Goal: Task Accomplishment & Management: Manage account settings

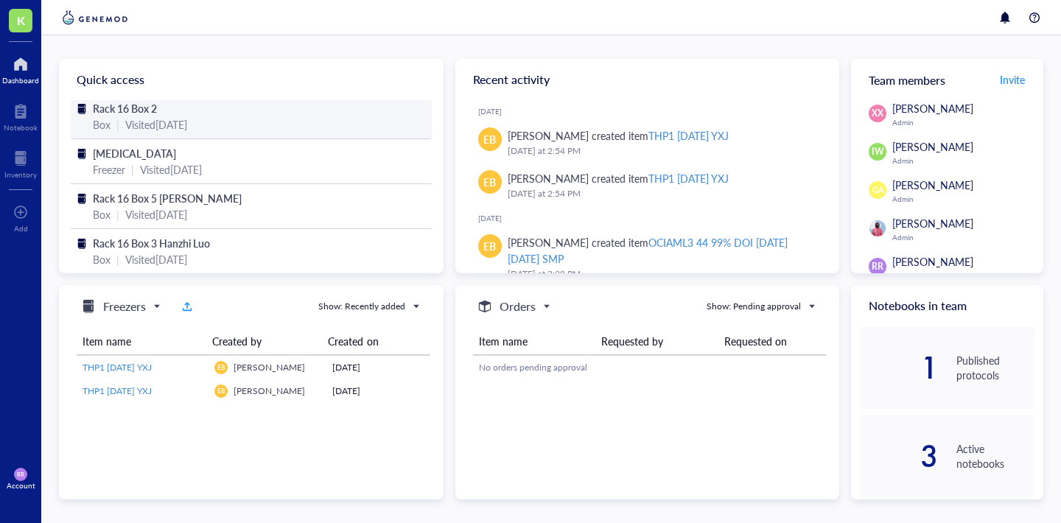
click at [139, 114] on span "Rack 16 Box 2" at bounding box center [125, 108] width 64 height 15
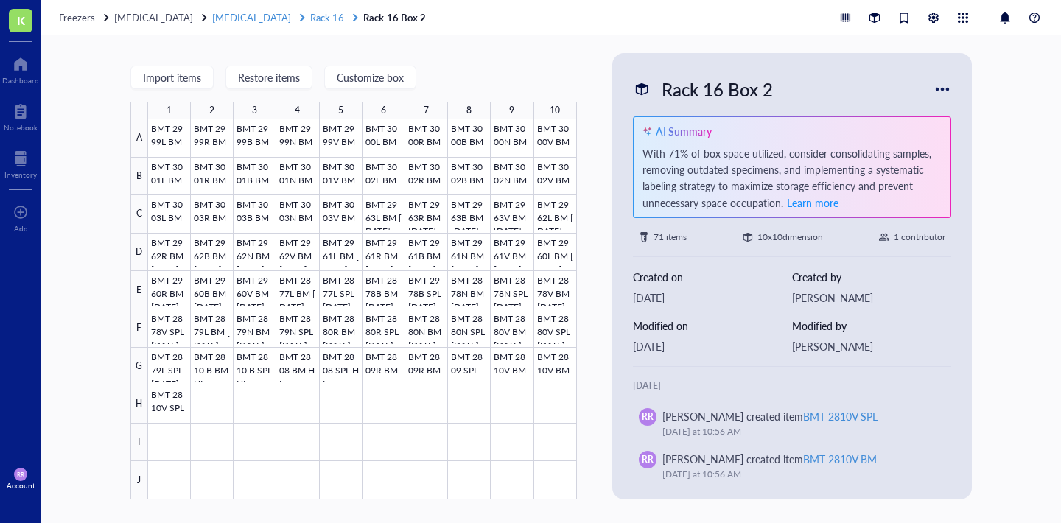
click at [310, 15] on span "Rack 16" at bounding box center [327, 17] width 34 height 14
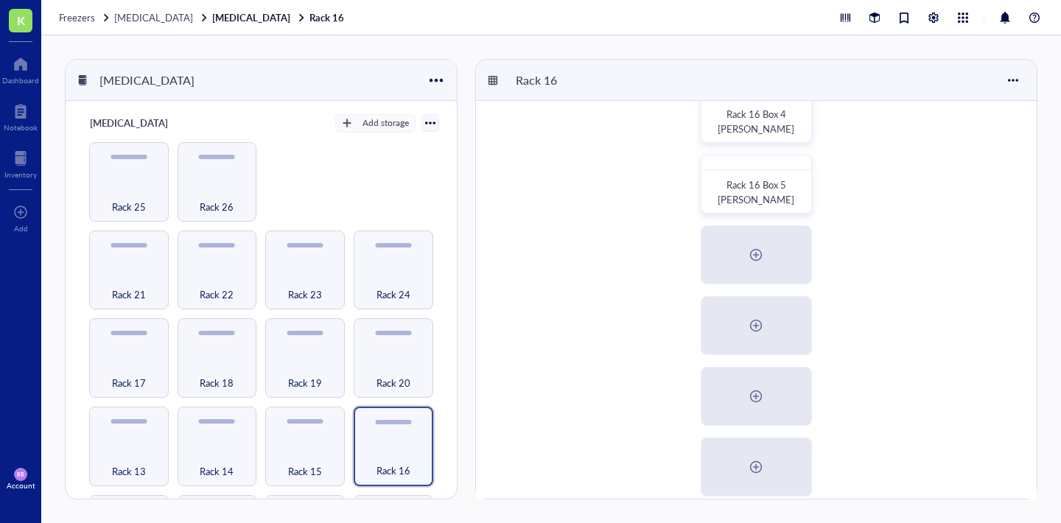
scroll to position [253, 0]
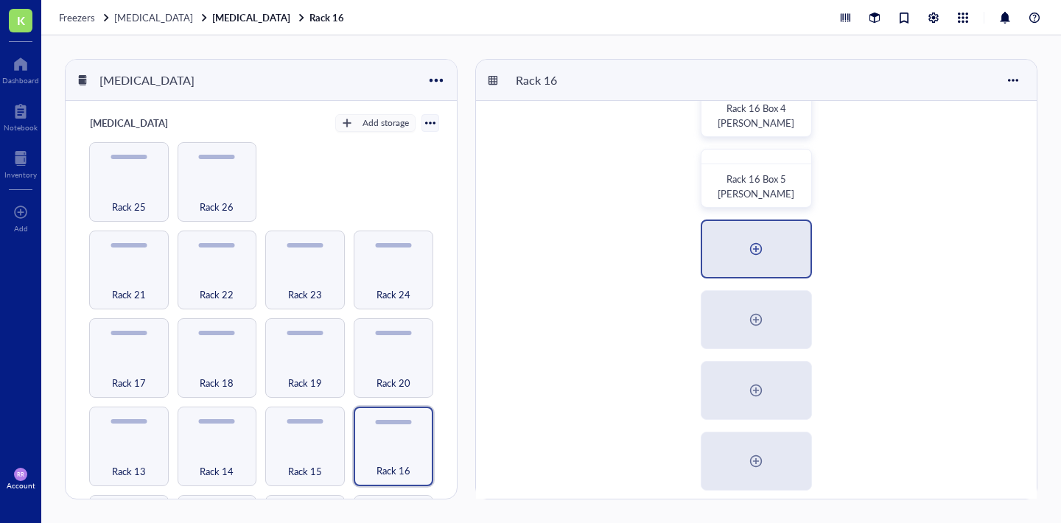
click at [760, 250] on div at bounding box center [757, 249] width 24 height 24
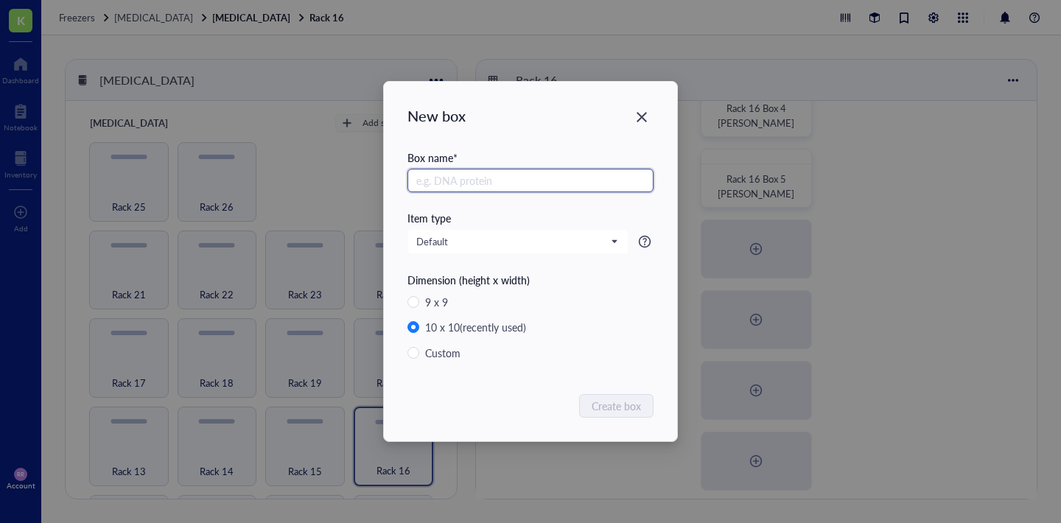
type input "p"
type input "t"
type input "[temp] rack 25 box 9"
click at [641, 406] on span "Create box" at bounding box center [617, 406] width 49 height 16
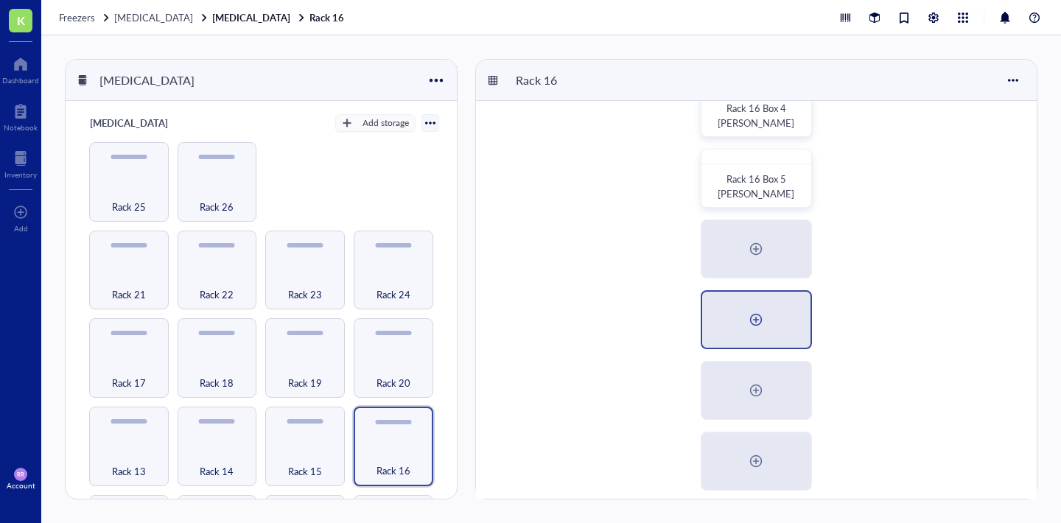
scroll to position [284, 0]
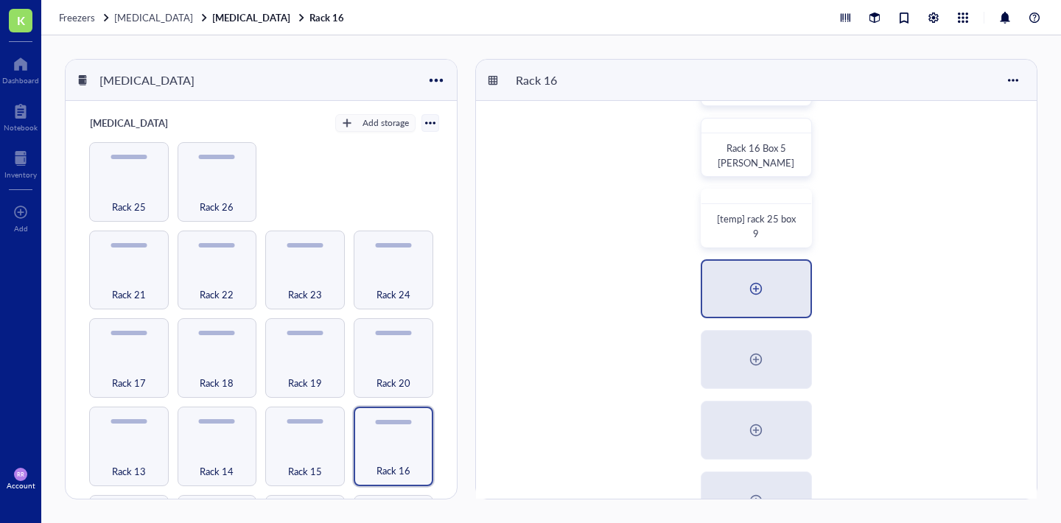
click at [758, 293] on div at bounding box center [757, 289] width 24 height 24
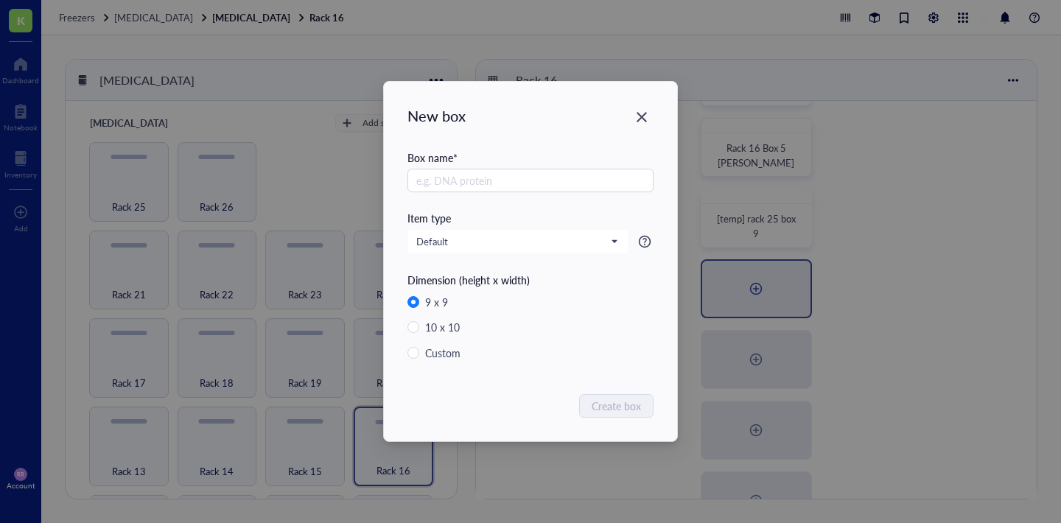
radio input "false"
radio input "true"
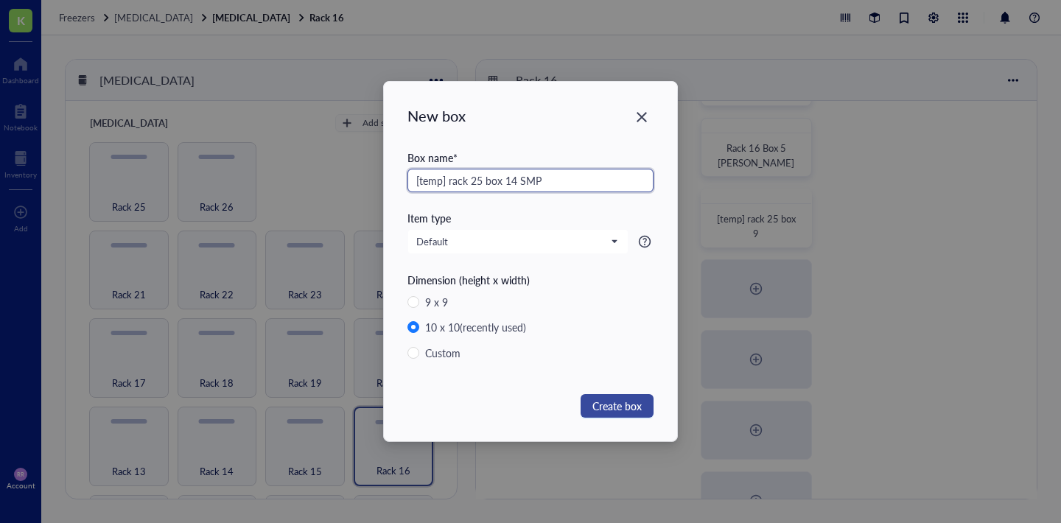
type input "[temp] rack 25 box 14 SMP"
click at [616, 405] on span "Create box" at bounding box center [617, 406] width 49 height 16
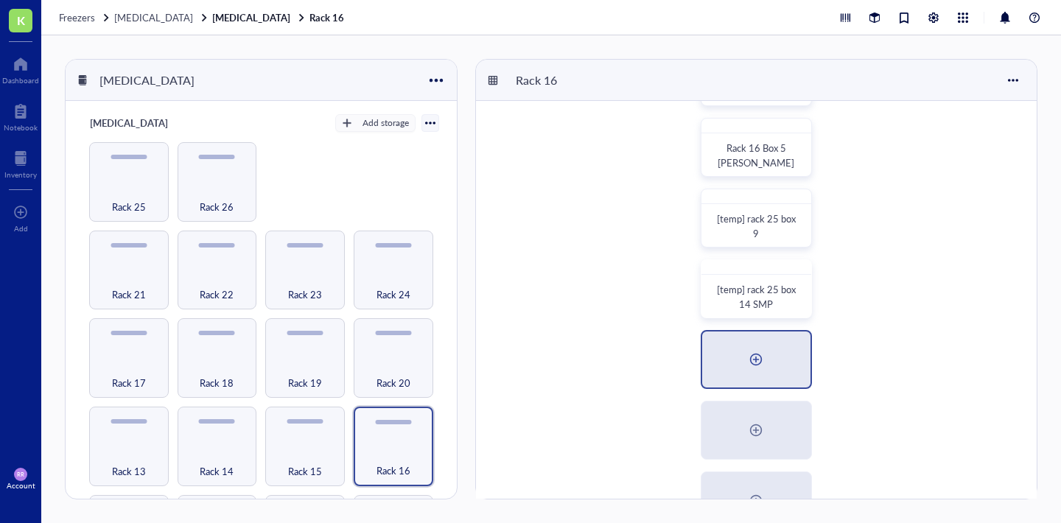
click at [750, 363] on div at bounding box center [757, 360] width 24 height 24
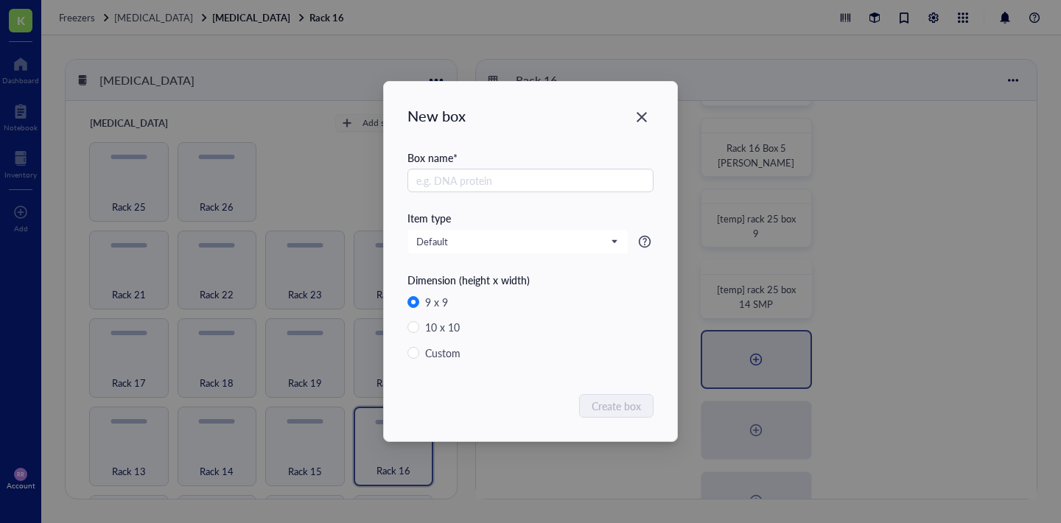
radio input "false"
radio input "true"
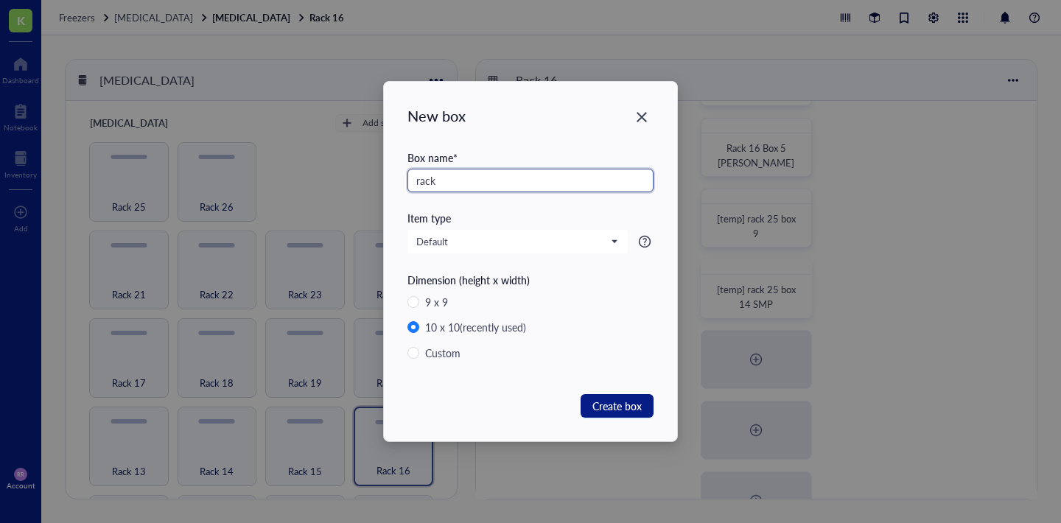
type input "rack"
type input "Rack 16 Box 8"
click at [446, 303] on div "9 x 9" at bounding box center [436, 302] width 23 height 16
click at [419, 303] on input "9 x 9" at bounding box center [414, 302] width 12 height 12
radio input "true"
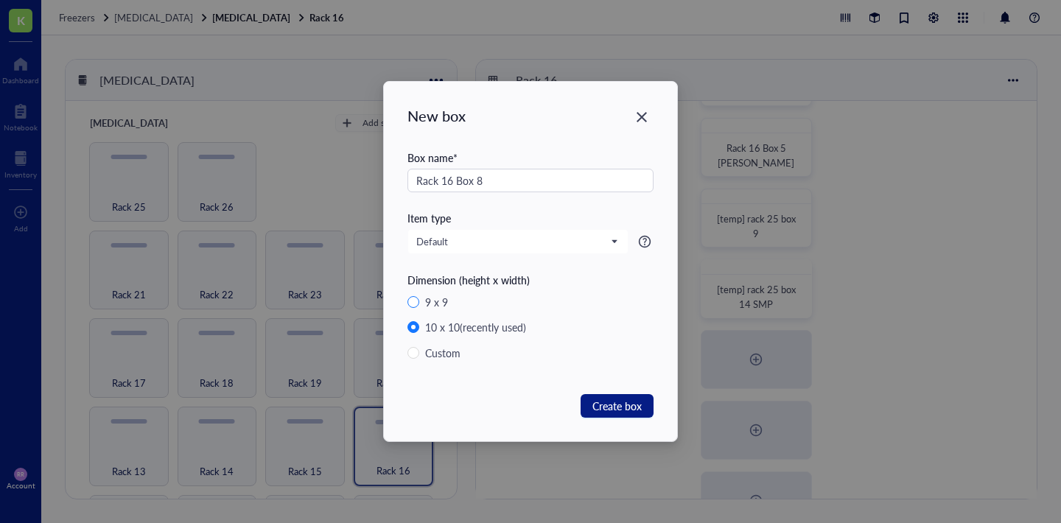
radio input "false"
click at [600, 403] on span "Create box" at bounding box center [617, 406] width 49 height 16
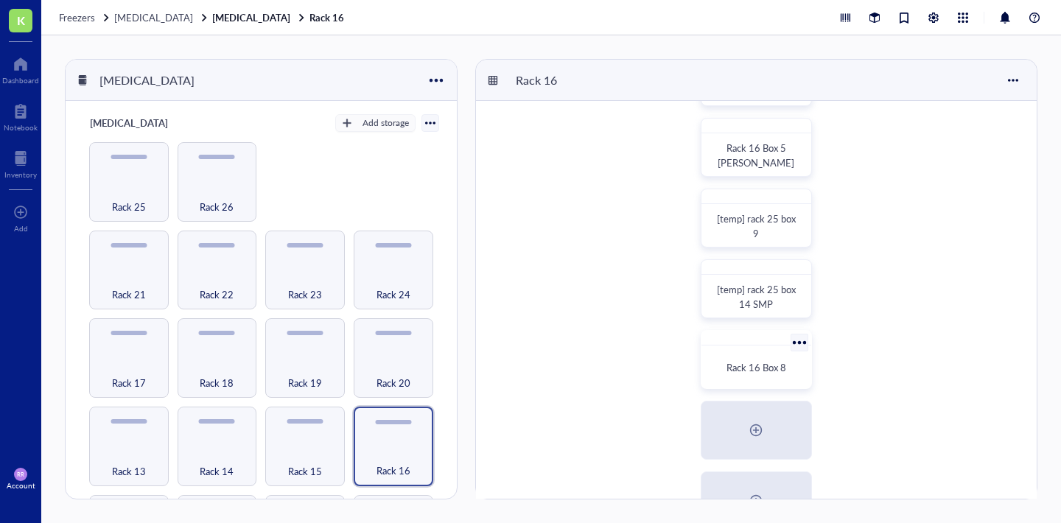
click at [761, 366] on span "Rack 16 Box 8" at bounding box center [757, 367] width 60 height 14
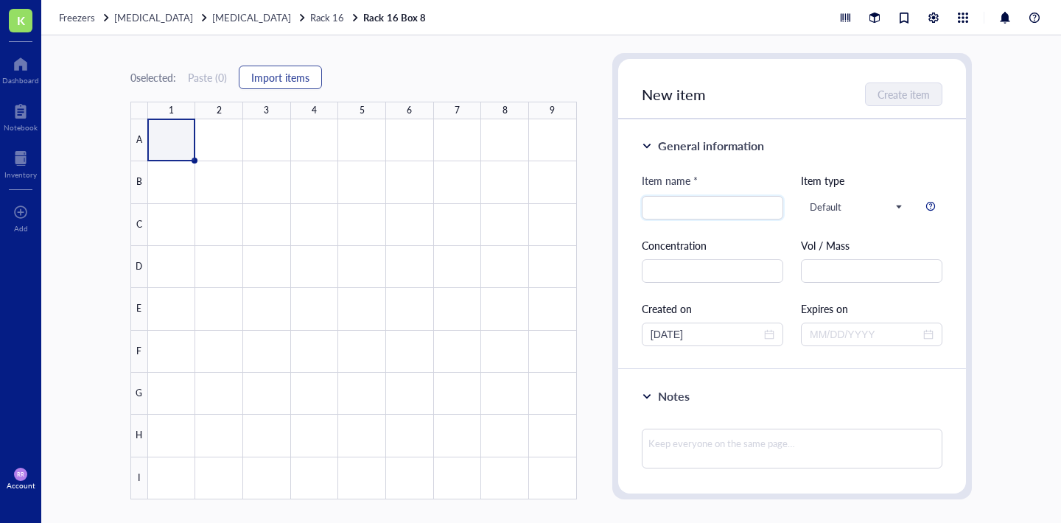
click at [300, 77] on span "Import items" at bounding box center [280, 78] width 58 height 12
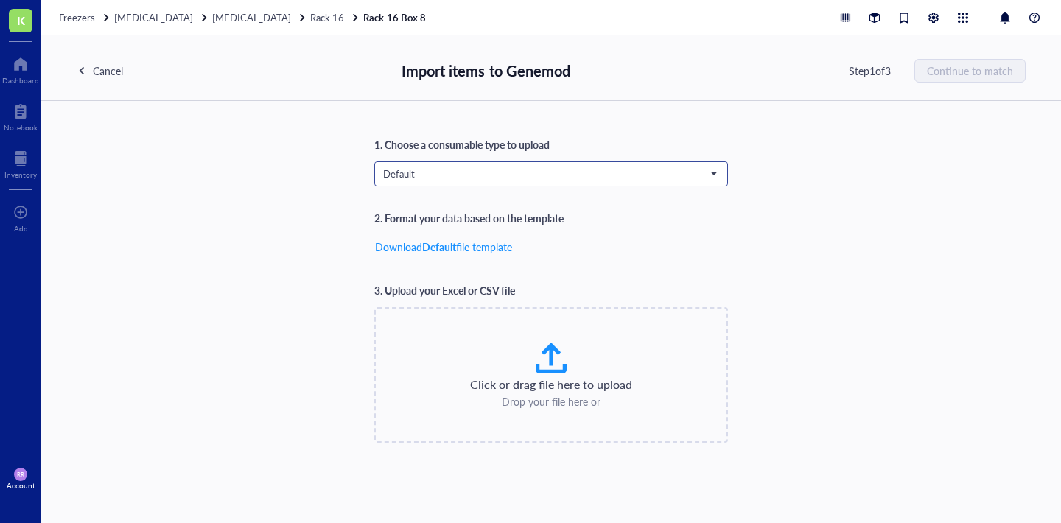
click at [397, 170] on span "Default" at bounding box center [549, 173] width 333 height 13
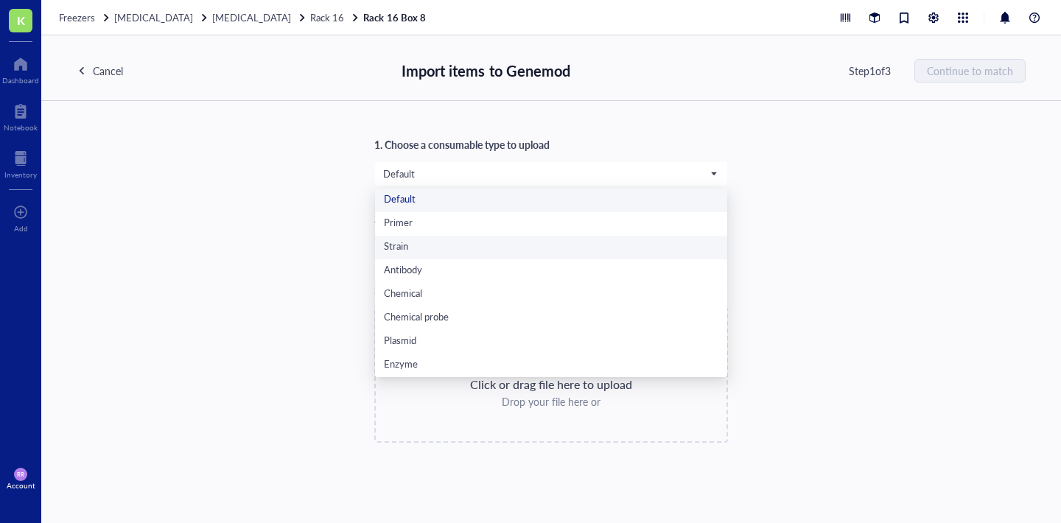
click at [304, 242] on div "1. Choose a consumable type to upload Default Default Primer Strain Antibody Ch…" at bounding box center [551, 289] width 949 height 307
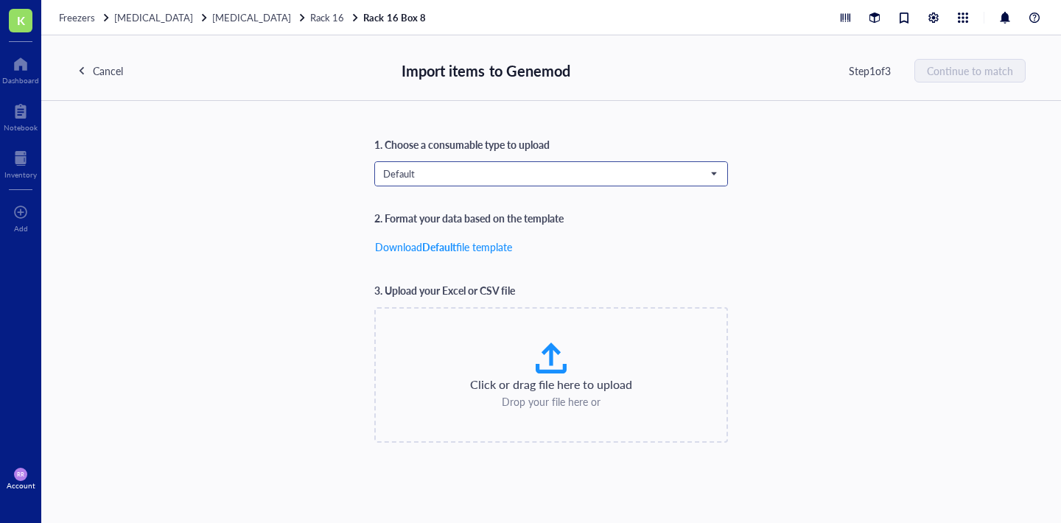
click at [448, 170] on span "Default" at bounding box center [549, 173] width 333 height 13
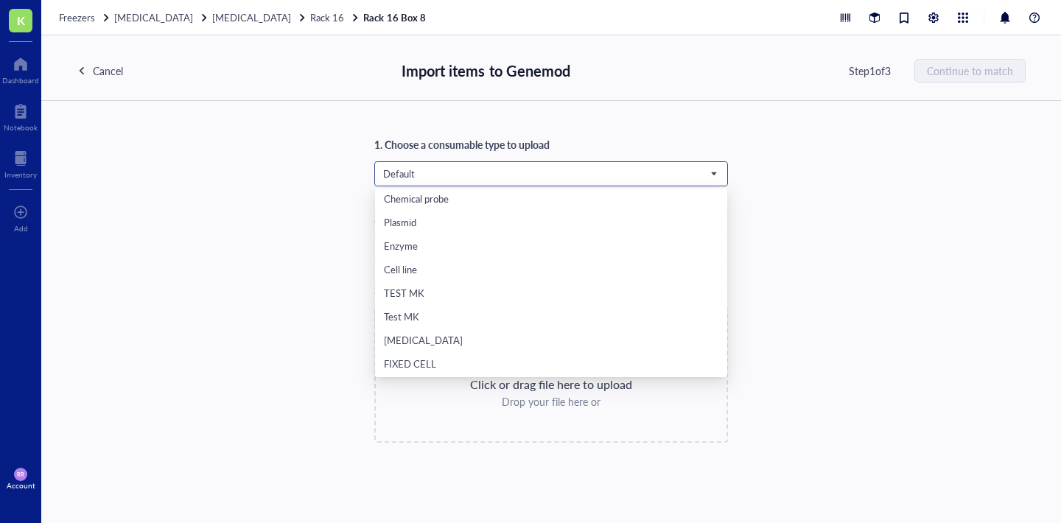
scroll to position [118, 0]
click at [467, 346] on div "[MEDICAL_DATA]" at bounding box center [551, 342] width 335 height 16
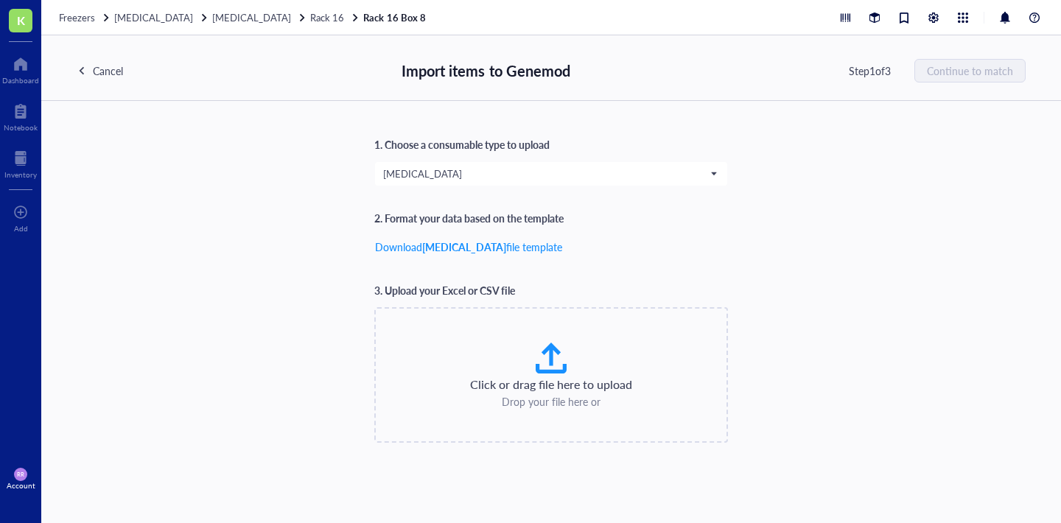
click at [918, 228] on div "1. Choose a consumable type to upload [MEDICAL_DATA] [MEDICAL_DATA] Default Pri…" at bounding box center [551, 289] width 949 height 307
click at [116, 71] on div "Cancel" at bounding box center [108, 71] width 30 height 16
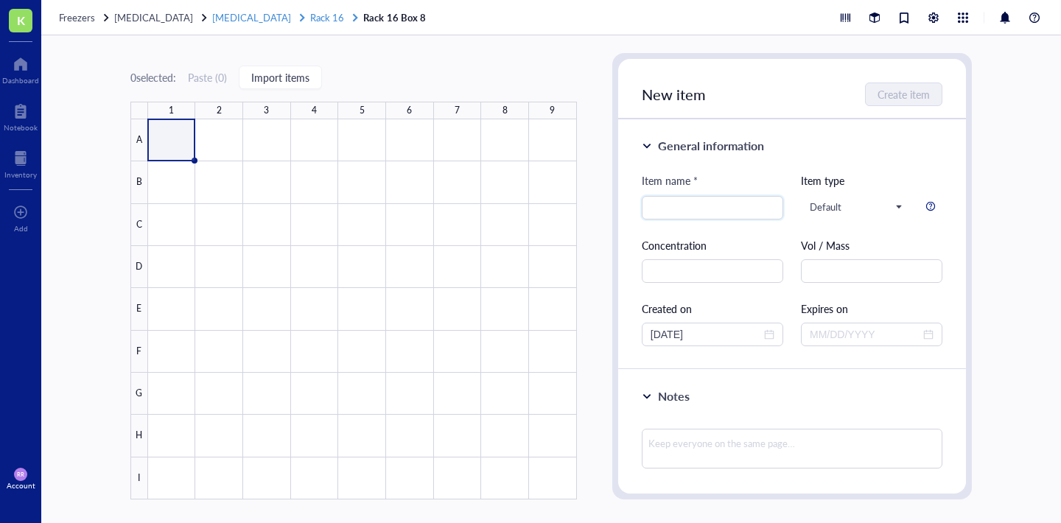
click at [310, 16] on span "Rack 16" at bounding box center [327, 17] width 34 height 14
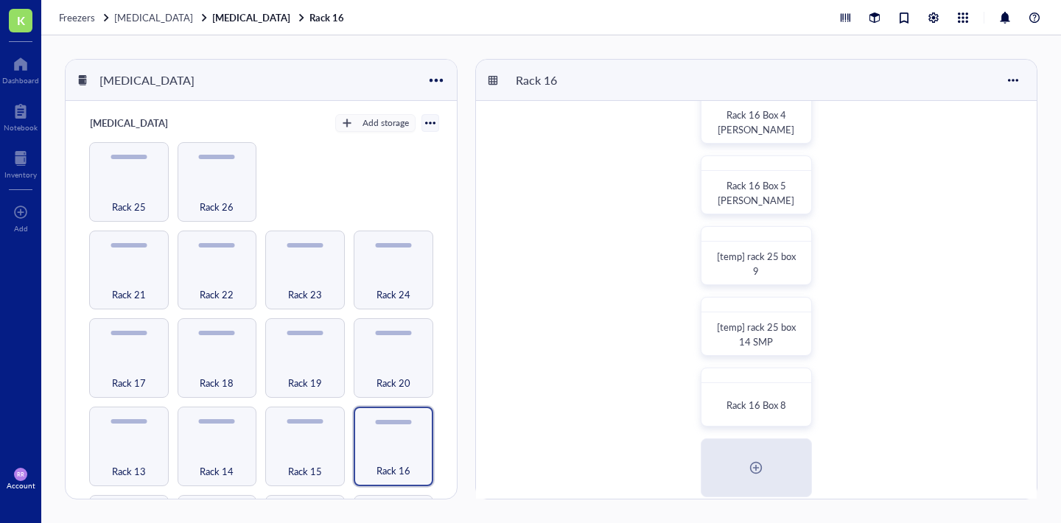
scroll to position [246, 0]
click at [798, 382] on div at bounding box center [798, 380] width 21 height 21
click at [989, 211] on div "Rack 16 Box 1 Rack 16 Box 2 Rack 16 Box 3 Hanzhi Luo Rack 16 Box 4 [PERSON_NAME…" at bounding box center [756, 362] width 561 height 1014
click at [797, 376] on div at bounding box center [798, 380] width 21 height 21
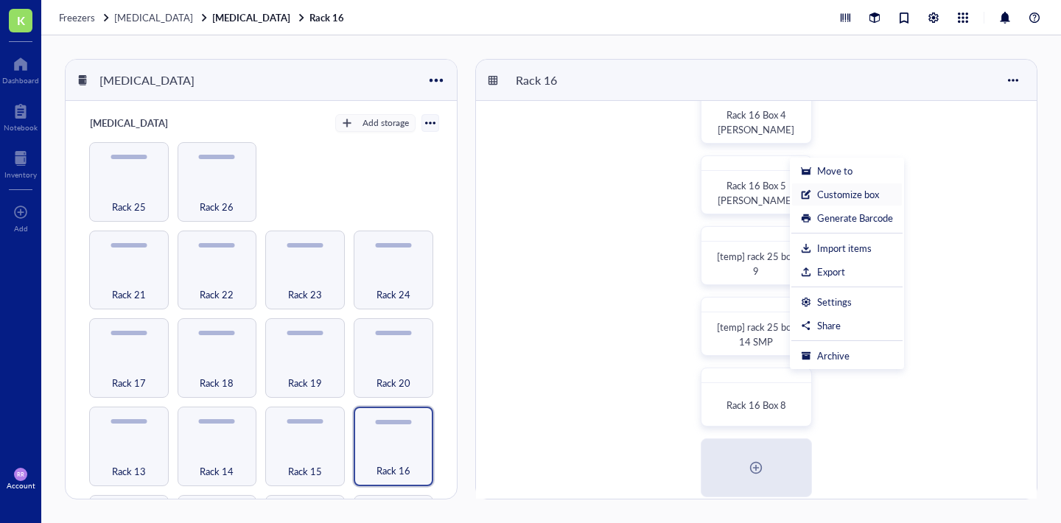
click at [871, 191] on div "Customize box" at bounding box center [848, 194] width 62 height 13
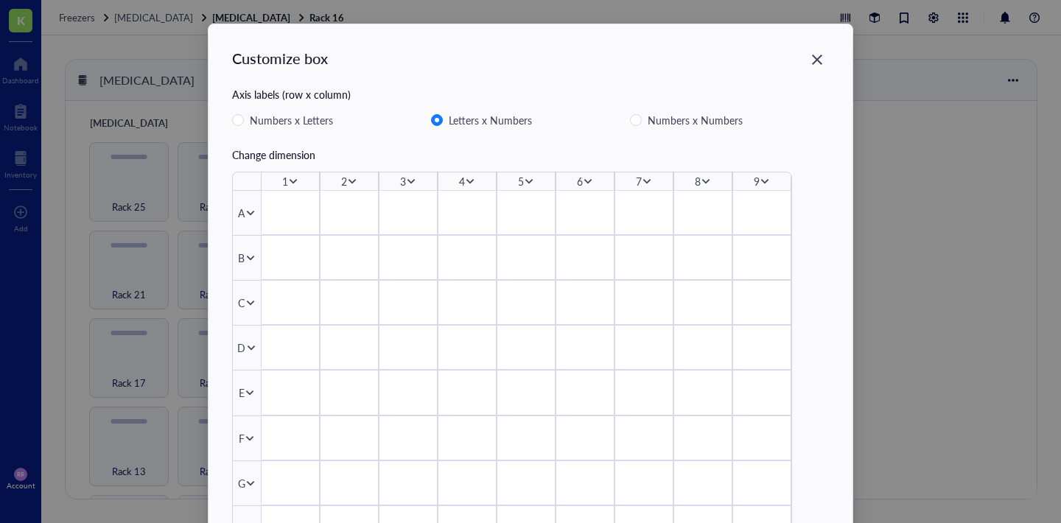
scroll to position [0, 0]
click at [818, 60] on icon "Close" at bounding box center [818, 60] width 14 height 14
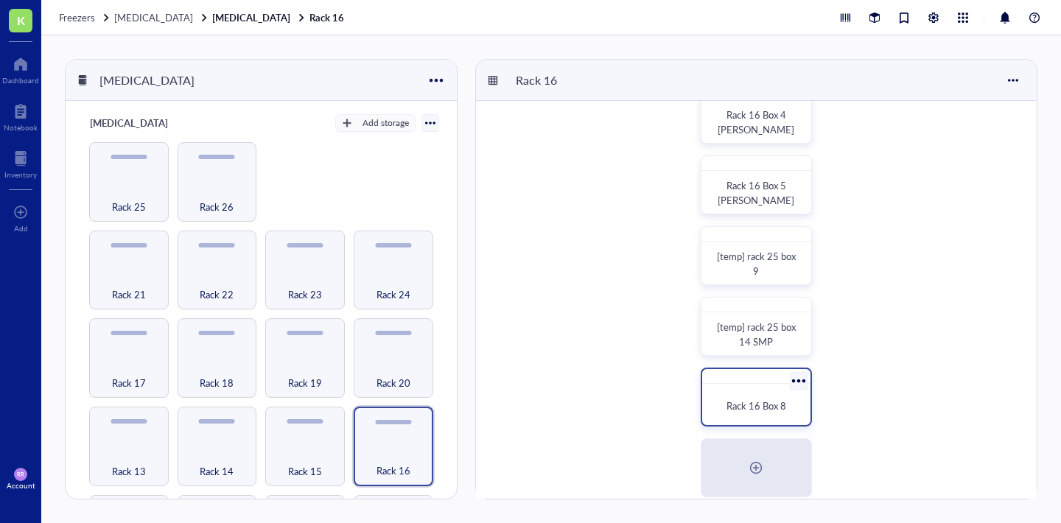
click at [798, 382] on div at bounding box center [798, 380] width 21 height 21
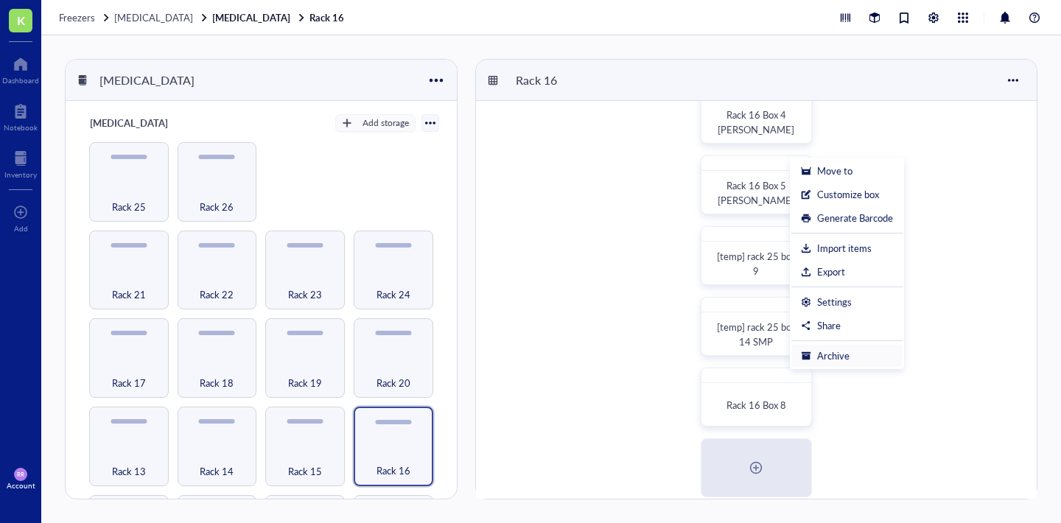
click at [816, 360] on div "Archive" at bounding box center [847, 355] width 92 height 13
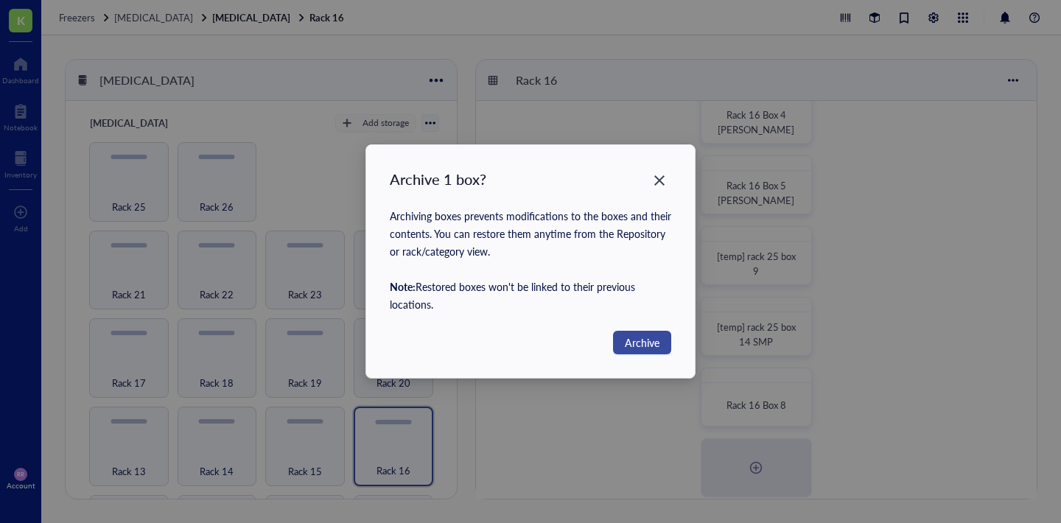
click at [647, 344] on span "Archive" at bounding box center [642, 343] width 35 height 16
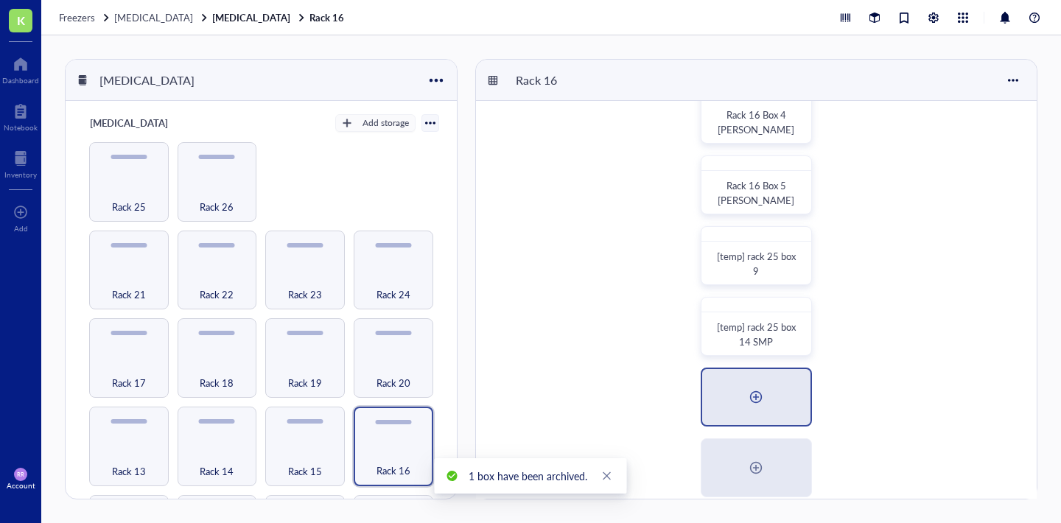
click at [759, 399] on div at bounding box center [757, 398] width 24 height 24
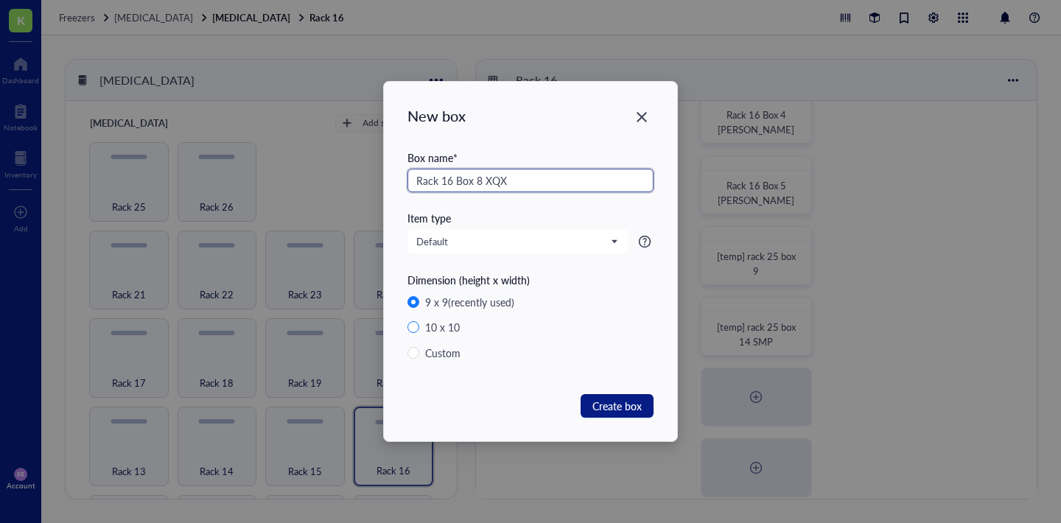
type input "Rack 16 Box 8 XQX"
click at [447, 325] on div "10 x 10" at bounding box center [442, 327] width 35 height 16
click at [419, 325] on input "10 x 10" at bounding box center [414, 327] width 12 height 12
radio input "true"
radio input "false"
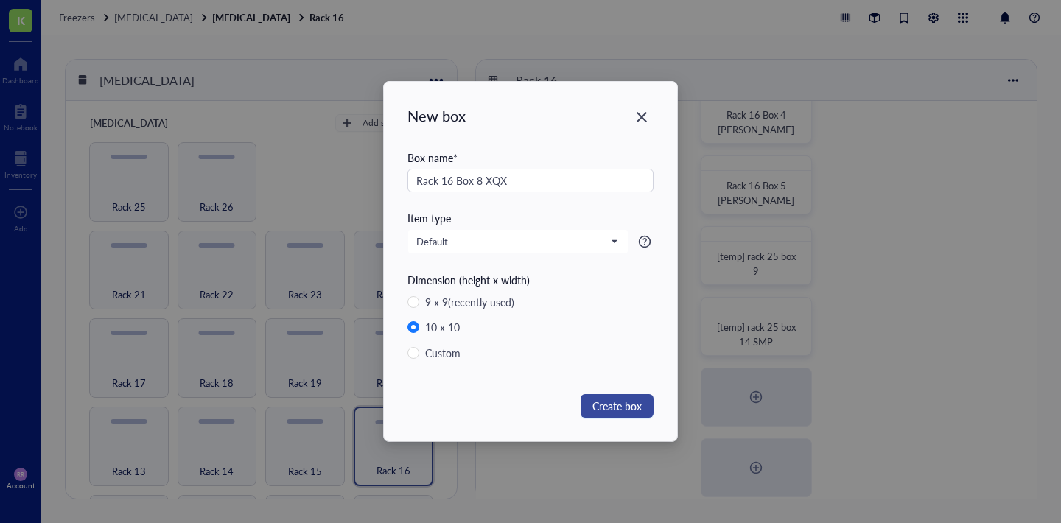
click at [615, 403] on span "Create box" at bounding box center [617, 406] width 49 height 16
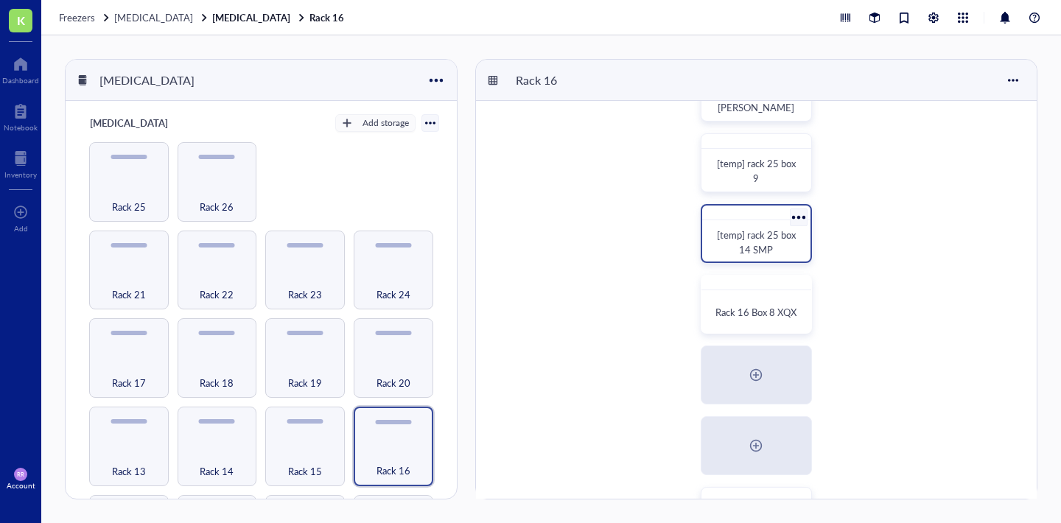
scroll to position [345, 0]
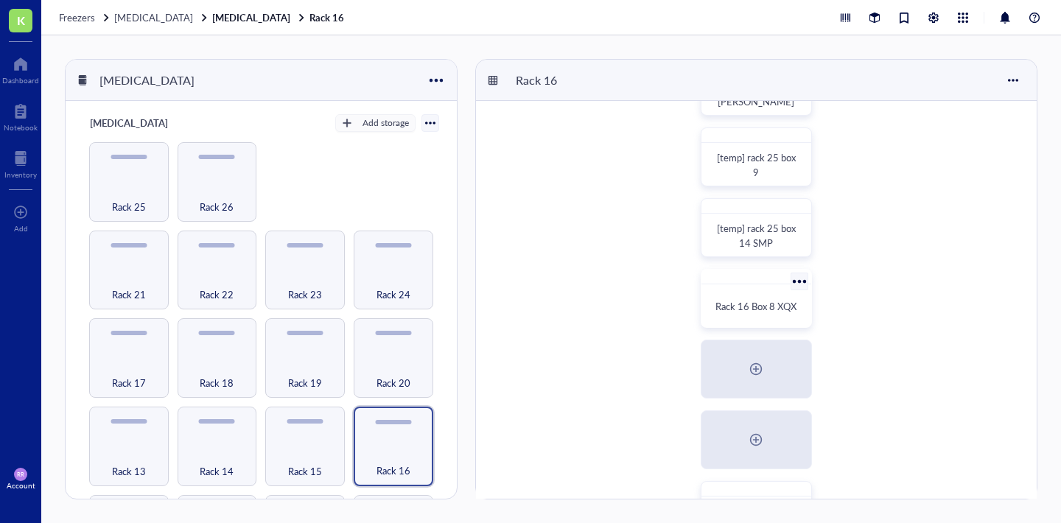
click at [775, 290] on div "Rack 16 Box 8 XQX" at bounding box center [756, 298] width 111 height 59
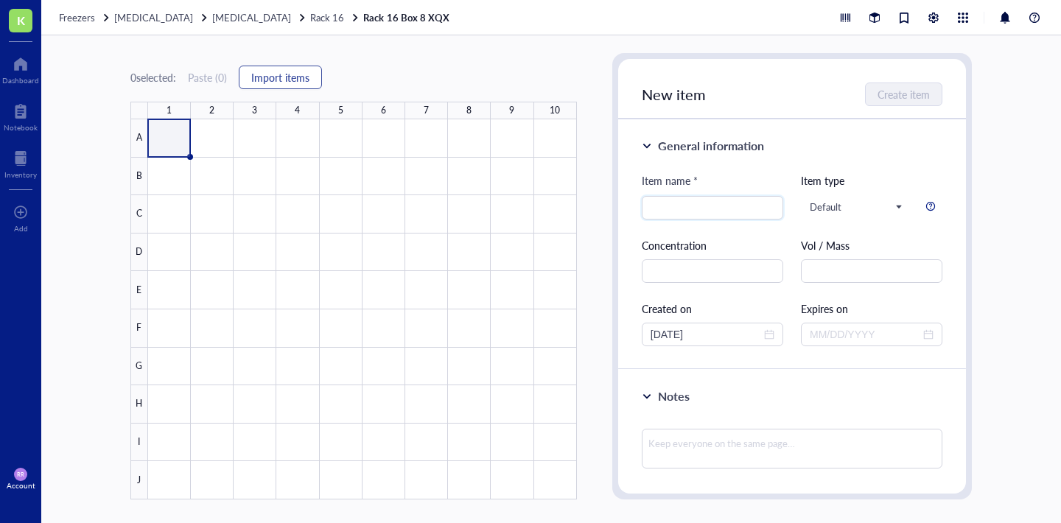
click at [296, 80] on span "Import items" at bounding box center [280, 78] width 58 height 12
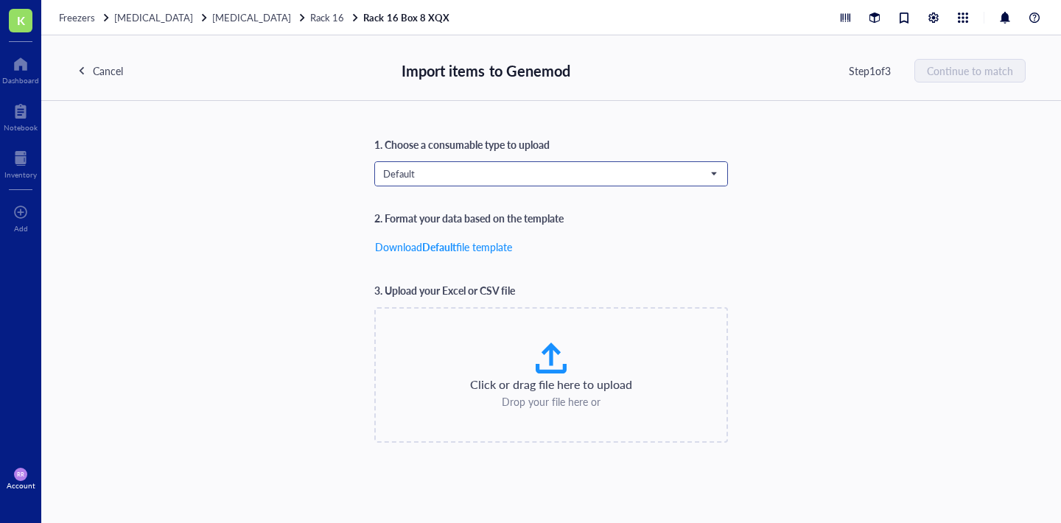
click at [426, 176] on span "Default" at bounding box center [549, 173] width 333 height 13
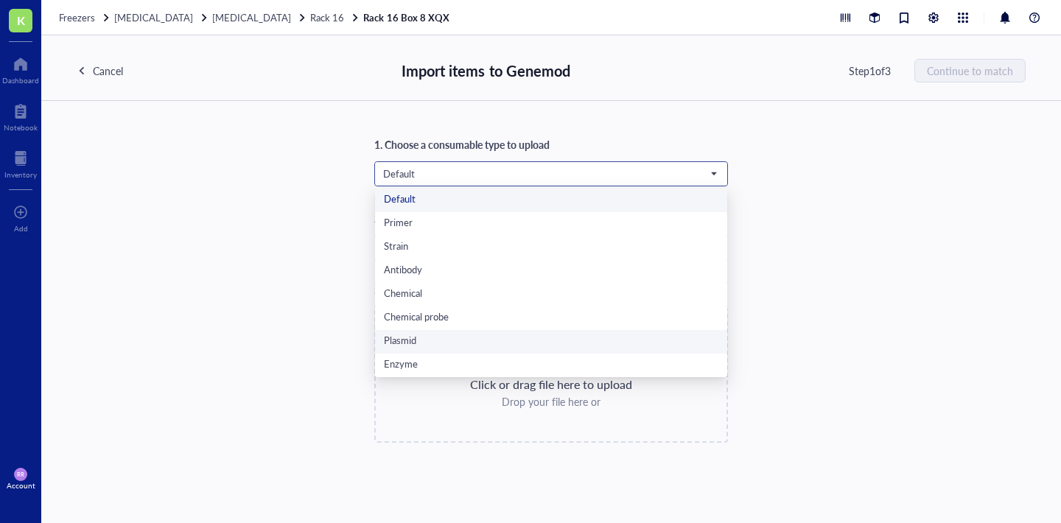
scroll to position [118, 0]
click at [434, 340] on div "[MEDICAL_DATA]" at bounding box center [551, 342] width 335 height 16
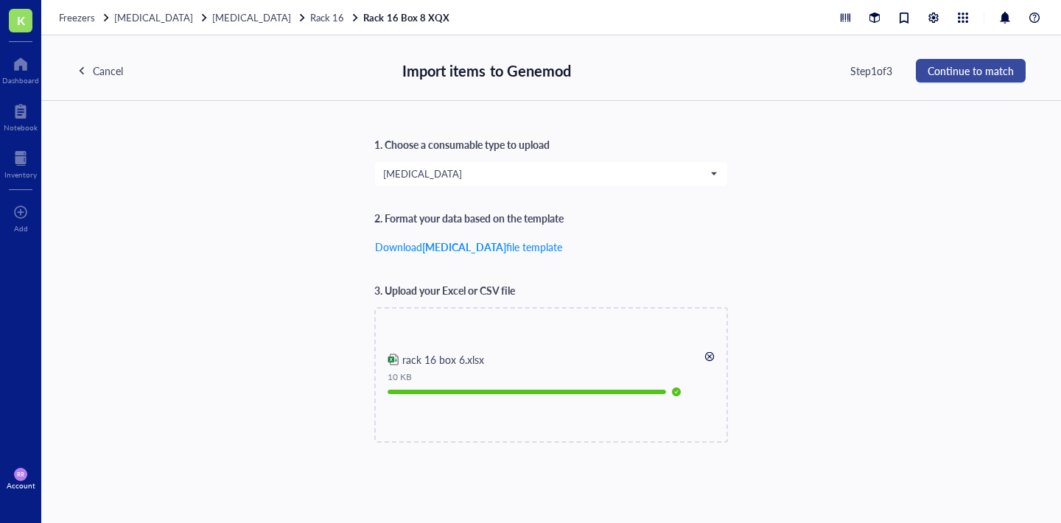
click at [960, 66] on span "Continue to match" at bounding box center [971, 71] width 86 height 12
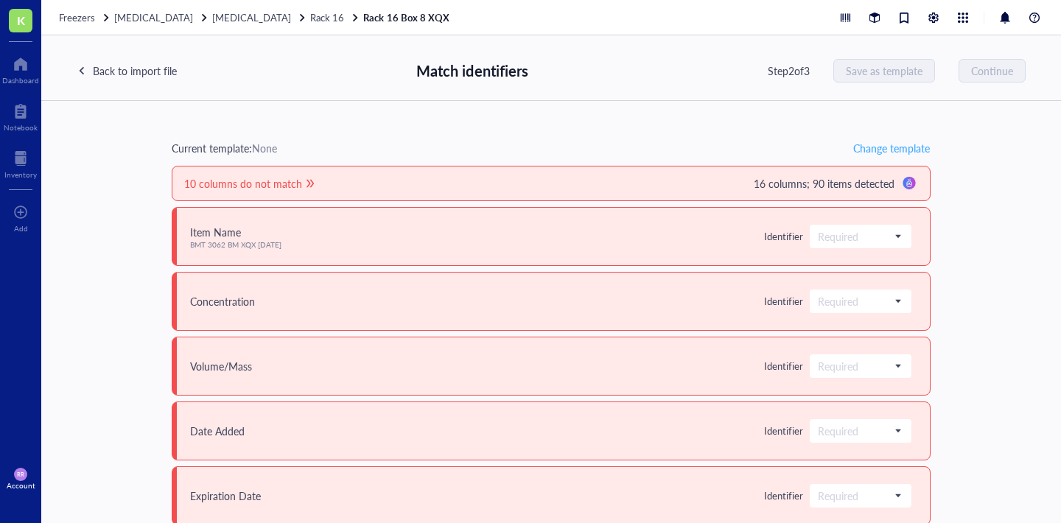
click at [854, 150] on span "Change template" at bounding box center [892, 148] width 77 height 12
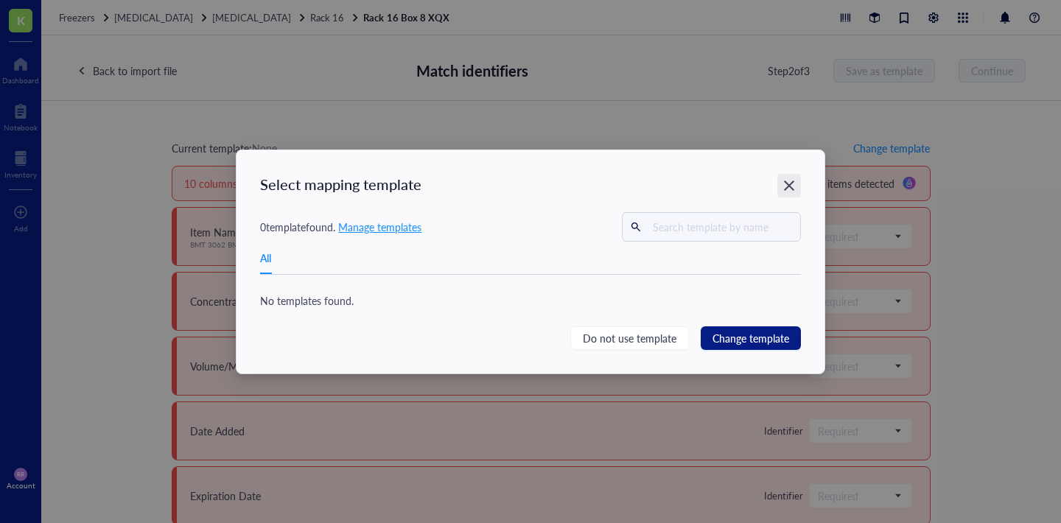
click at [785, 182] on icon "Close" at bounding box center [789, 186] width 10 height 10
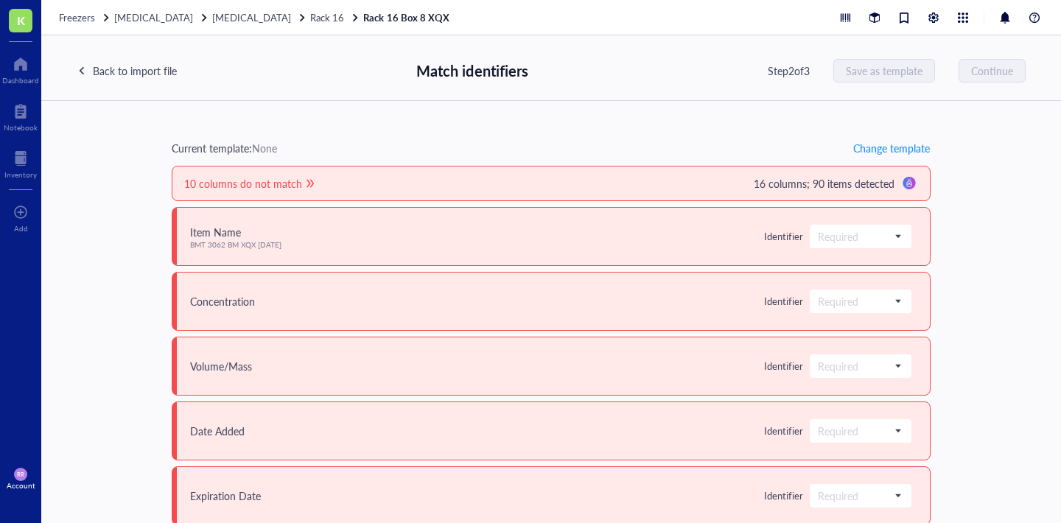
scroll to position [0, 0]
click at [146, 79] on div "Back to import file" at bounding box center [127, 71] width 100 height 24
